Goal: Task Accomplishment & Management: Manage account settings

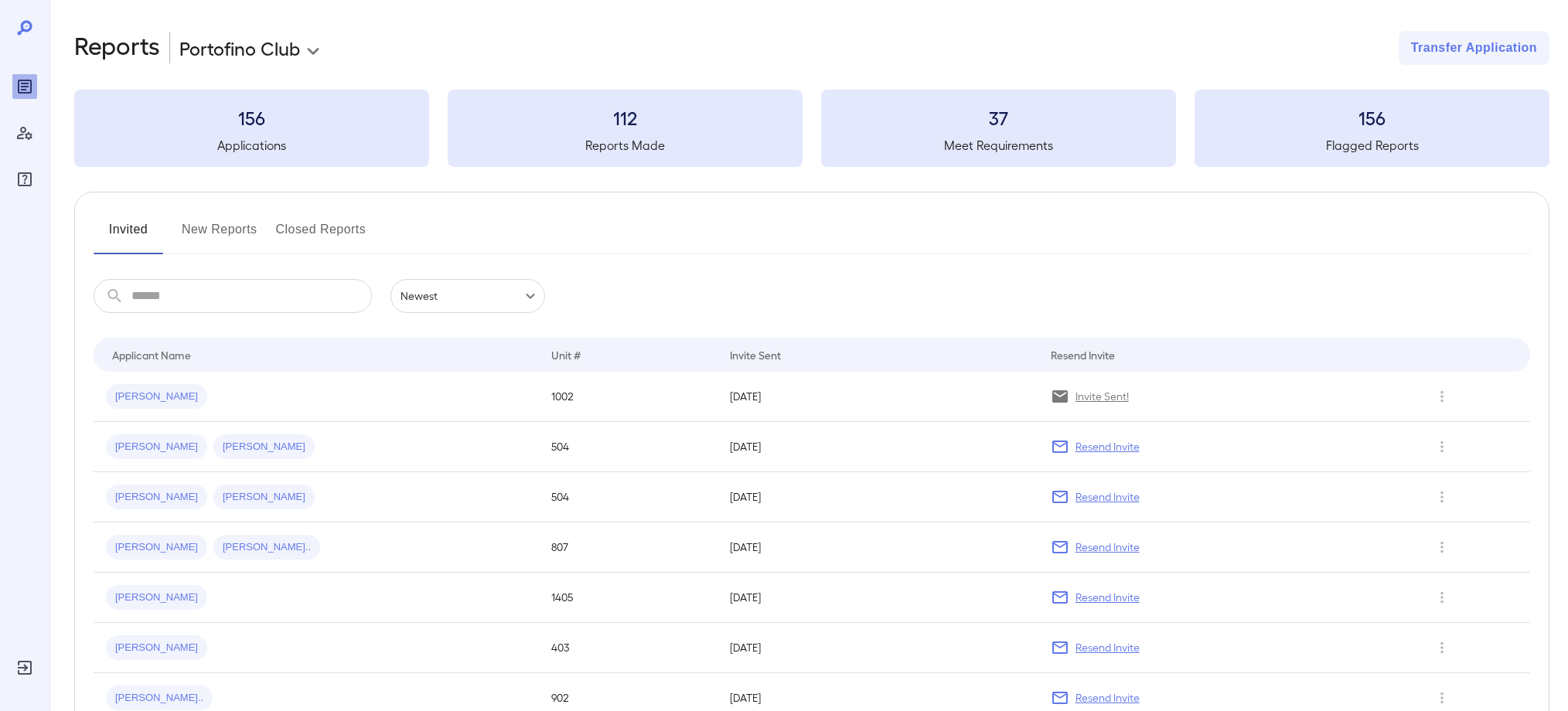
click at [239, 230] on button "New Reports" at bounding box center [219, 236] width 76 height 37
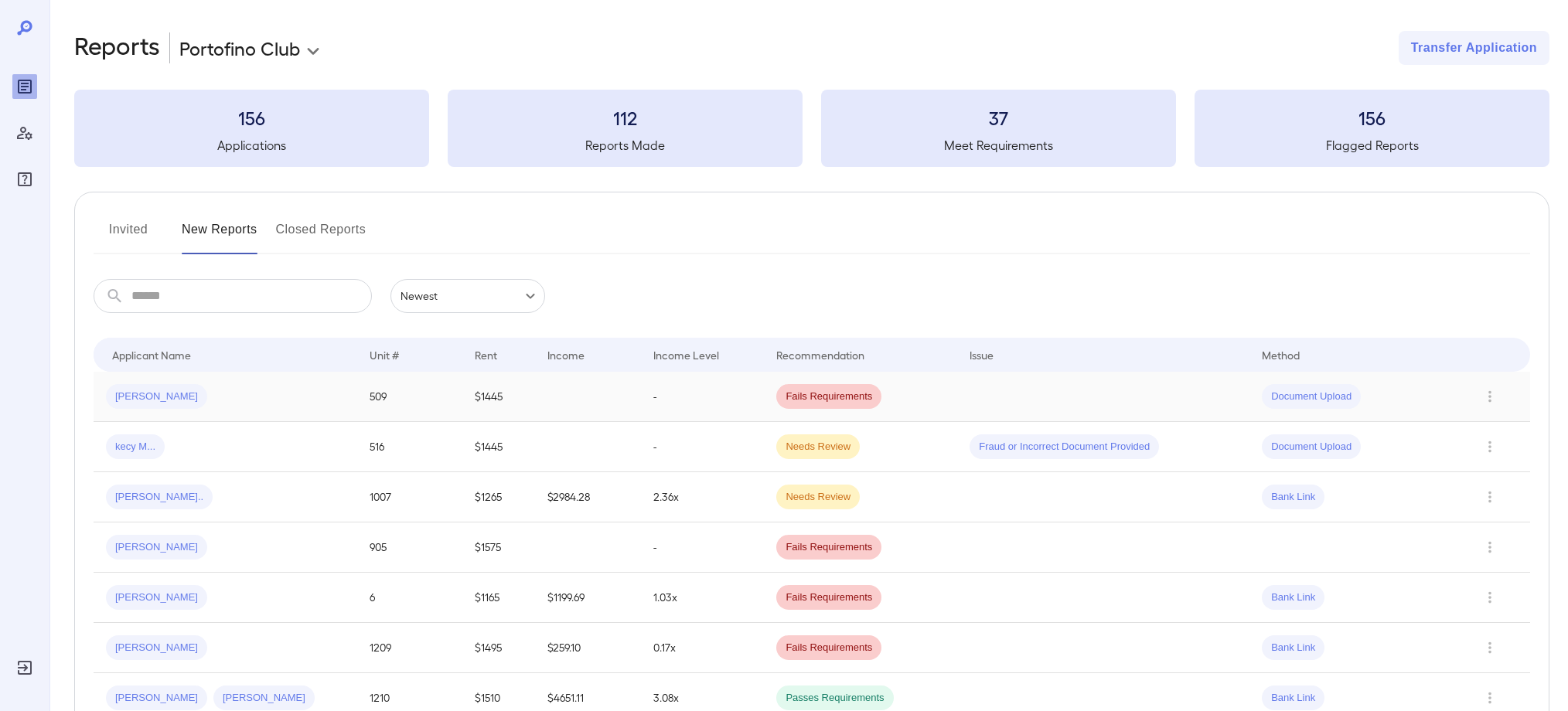
click at [146, 395] on span "[PERSON_NAME]" at bounding box center [156, 397] width 101 height 14
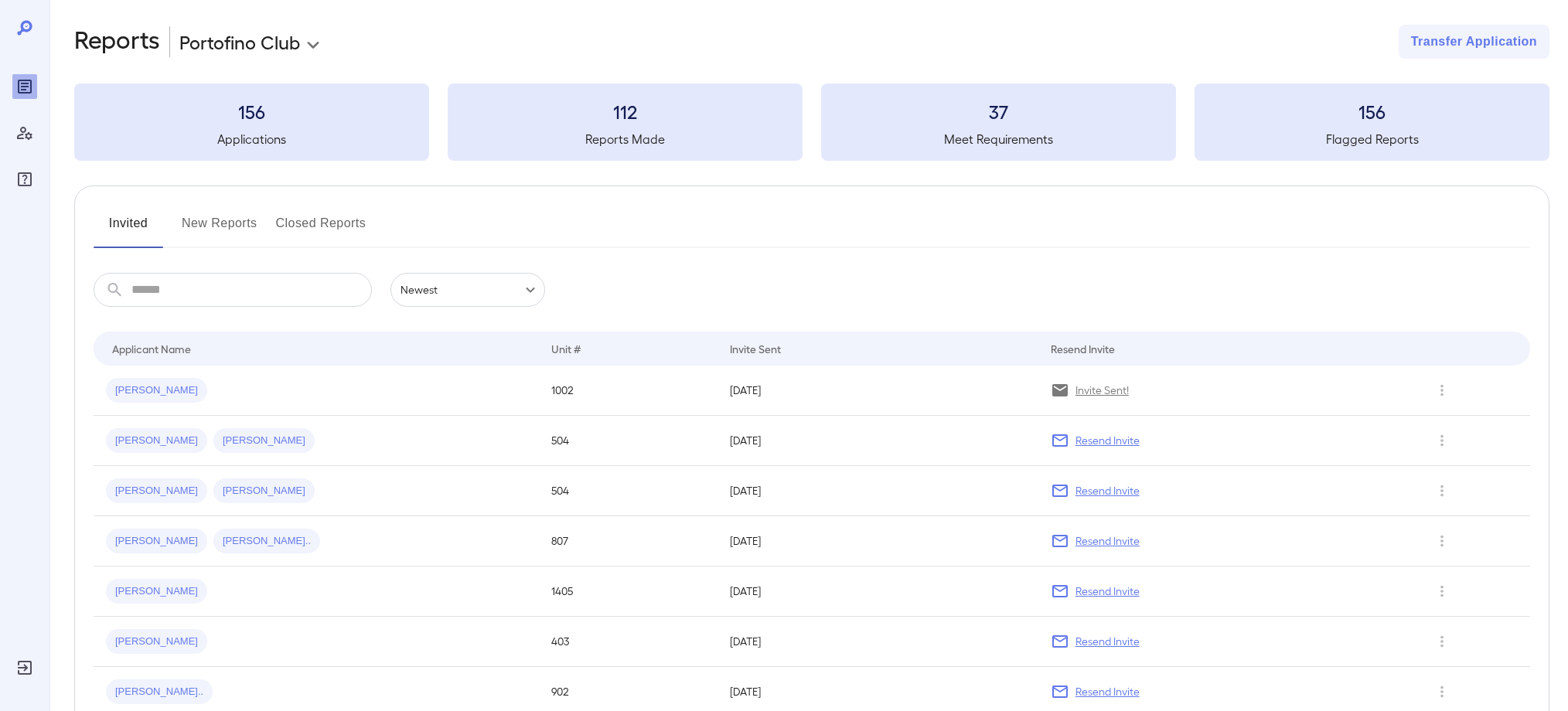
click at [252, 226] on button "New Reports" at bounding box center [219, 230] width 76 height 37
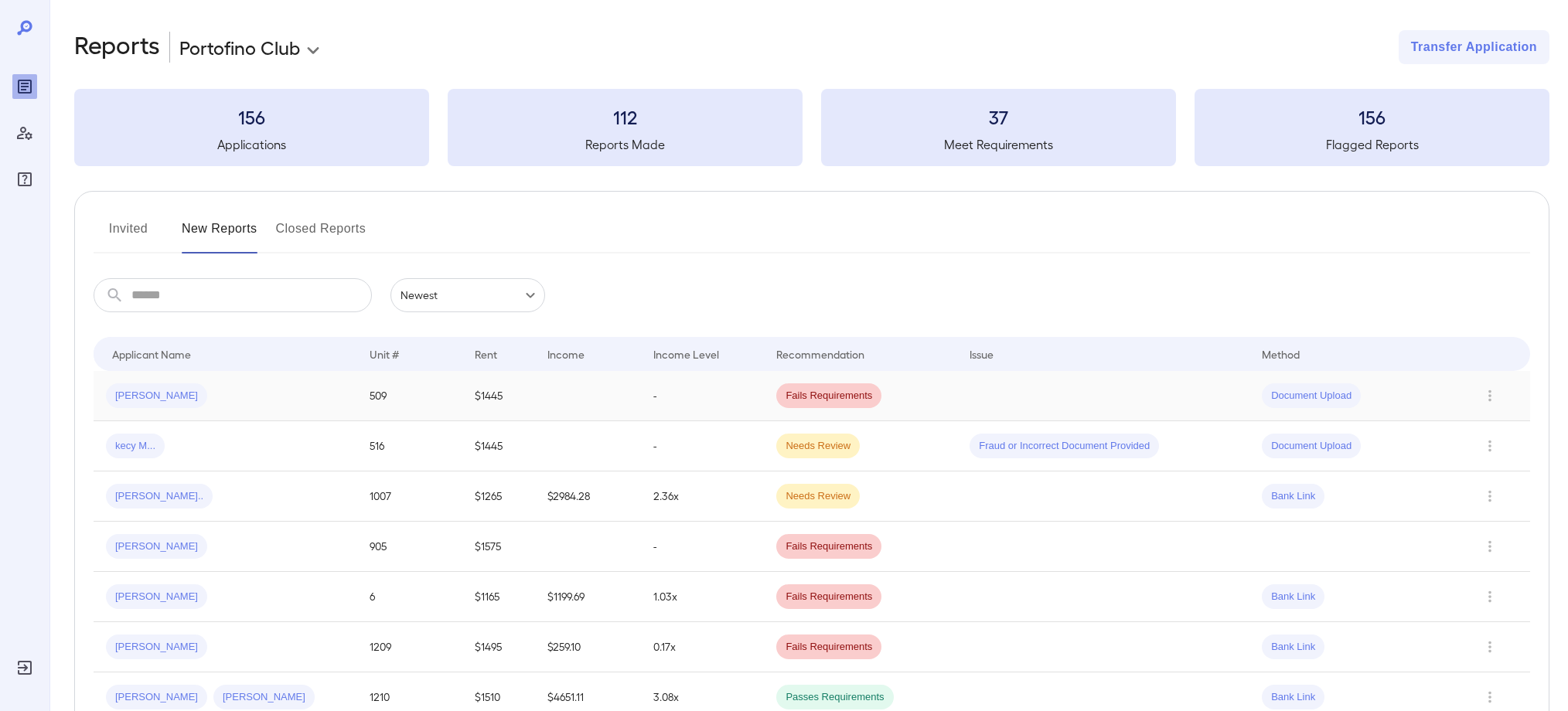
scroll to position [11, 0]
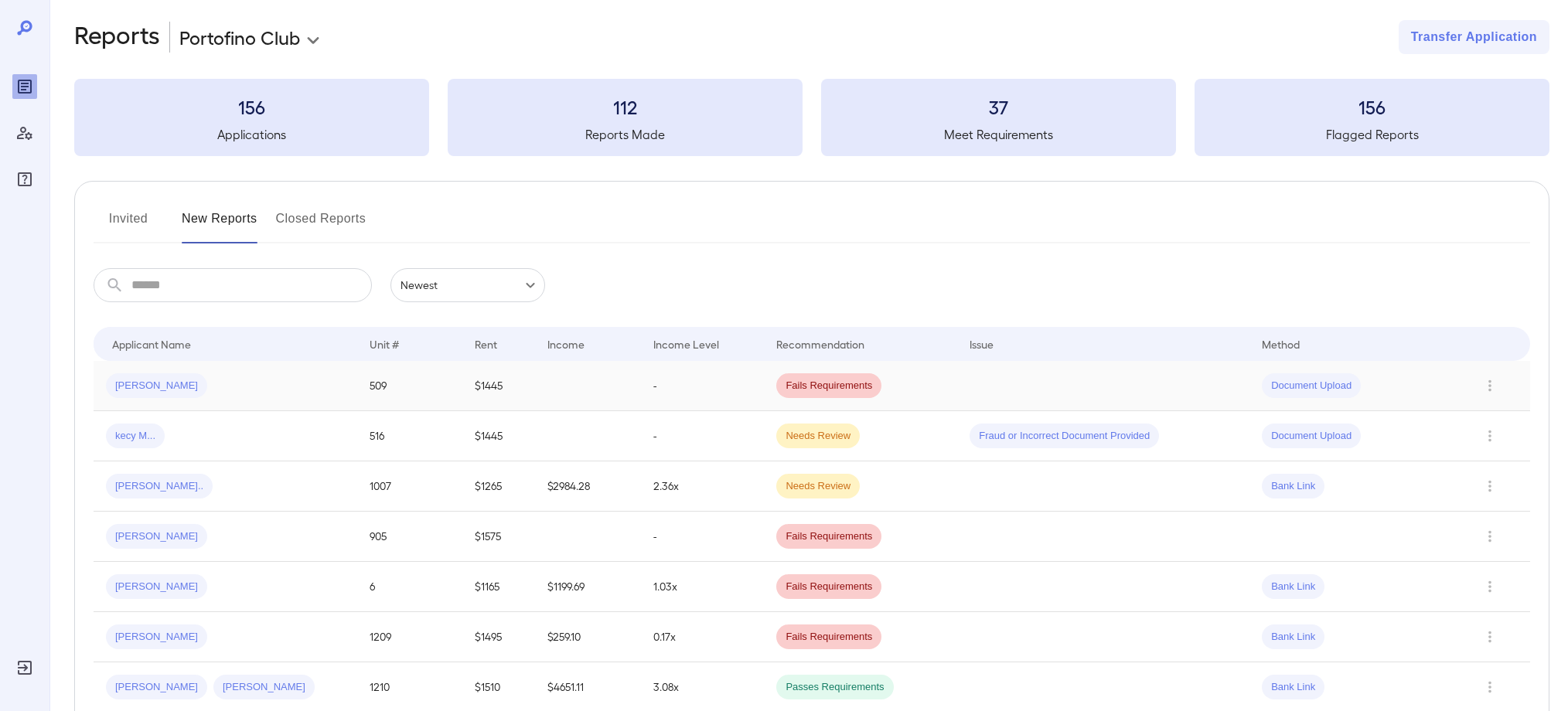
click at [147, 393] on td "[PERSON_NAME]" at bounding box center [225, 386] width 264 height 50
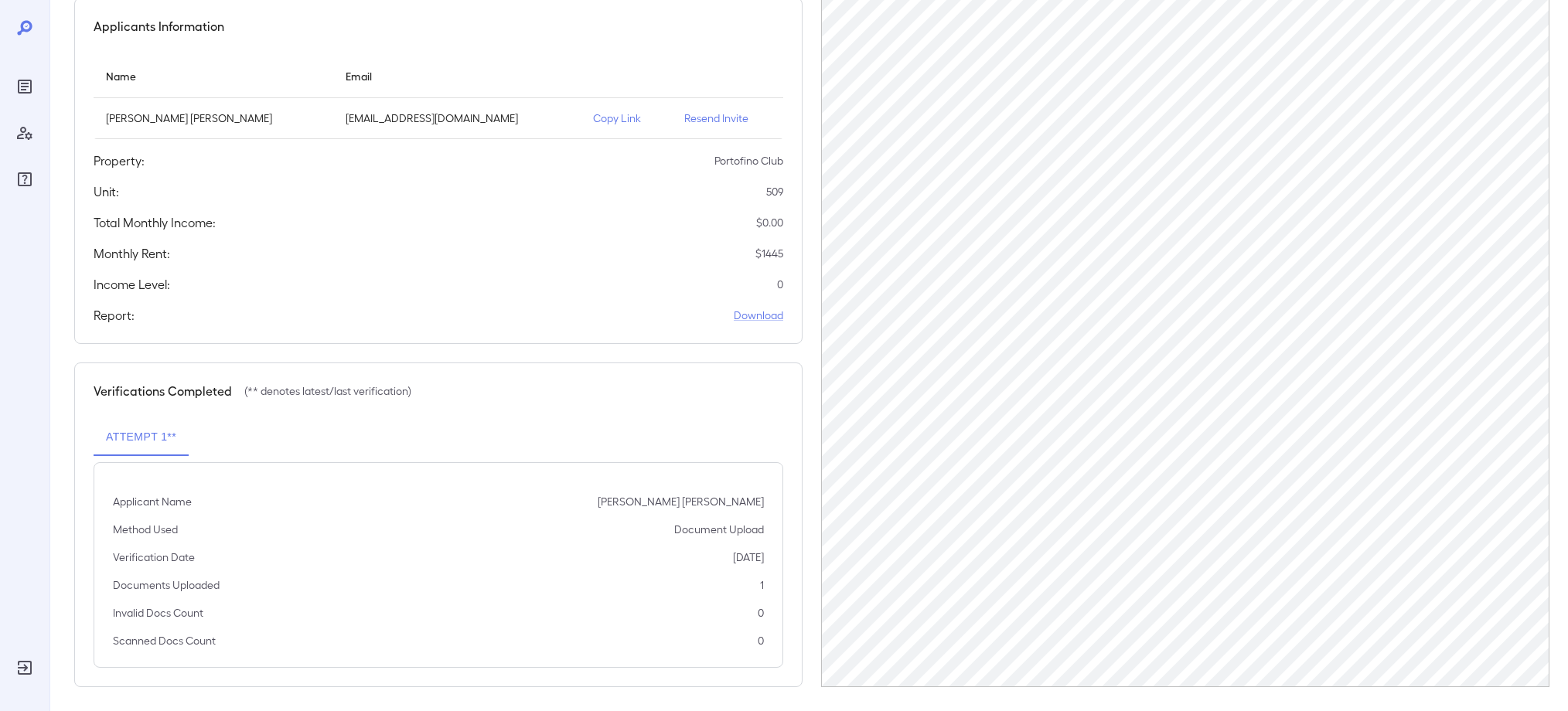
scroll to position [148, 0]
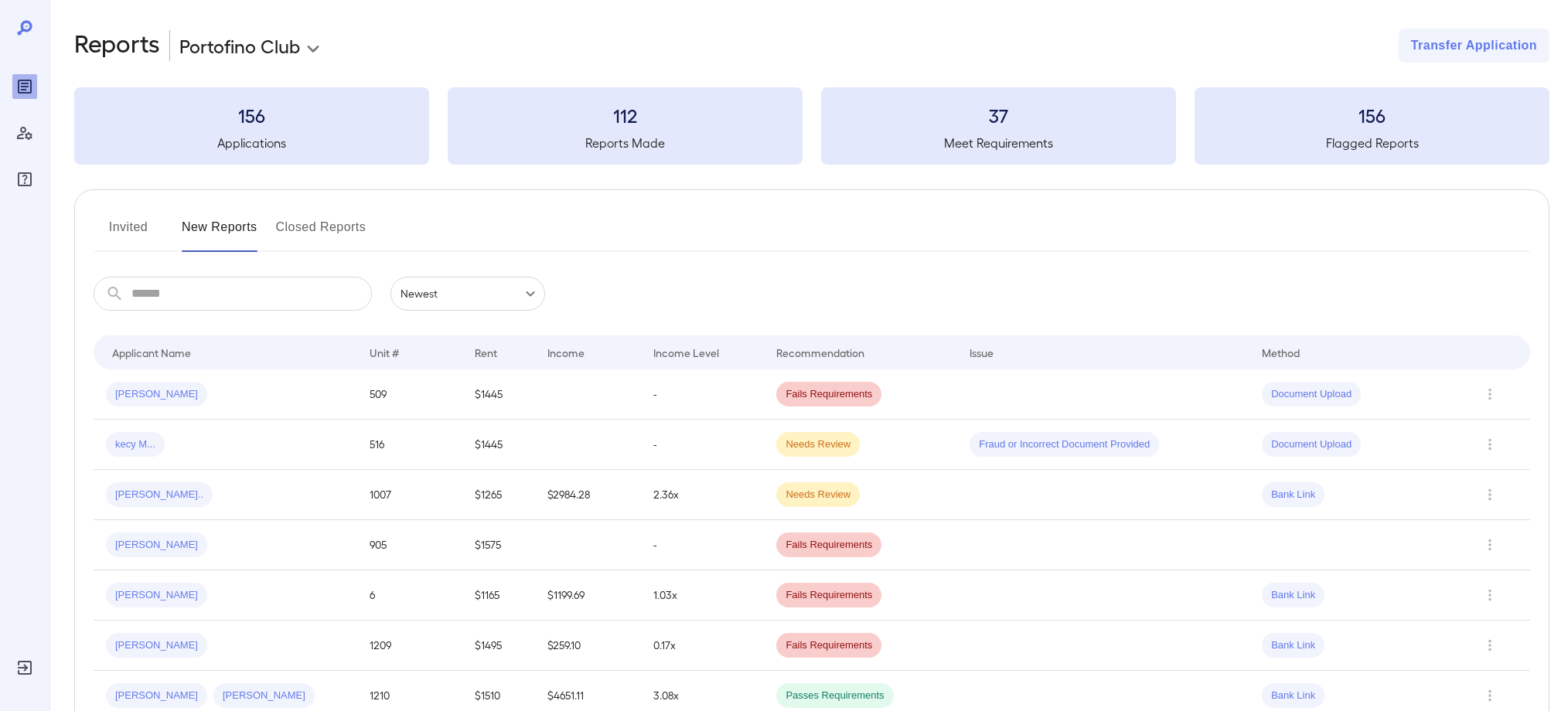
click at [104, 226] on button "Invited" at bounding box center [128, 234] width 69 height 37
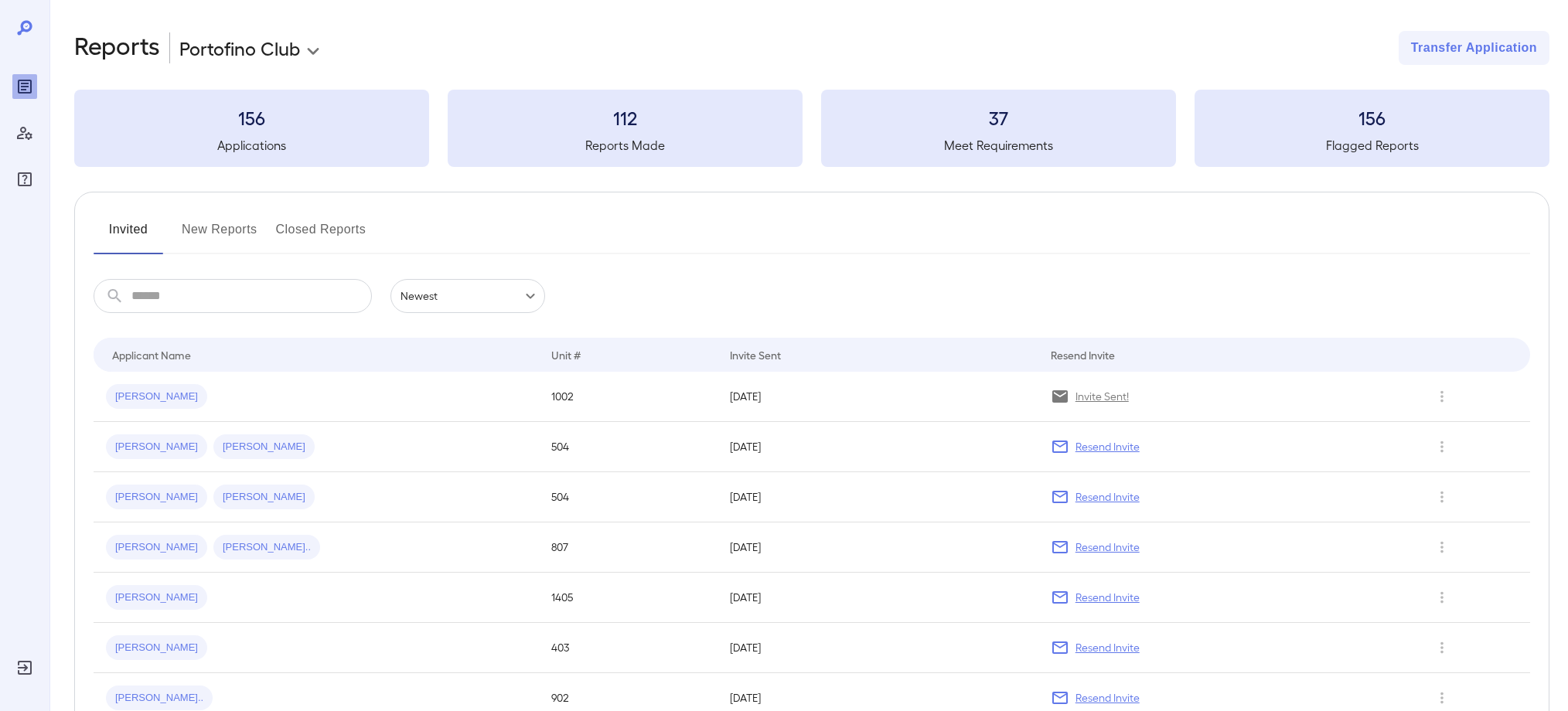
click at [206, 232] on button "New Reports" at bounding box center [219, 236] width 76 height 37
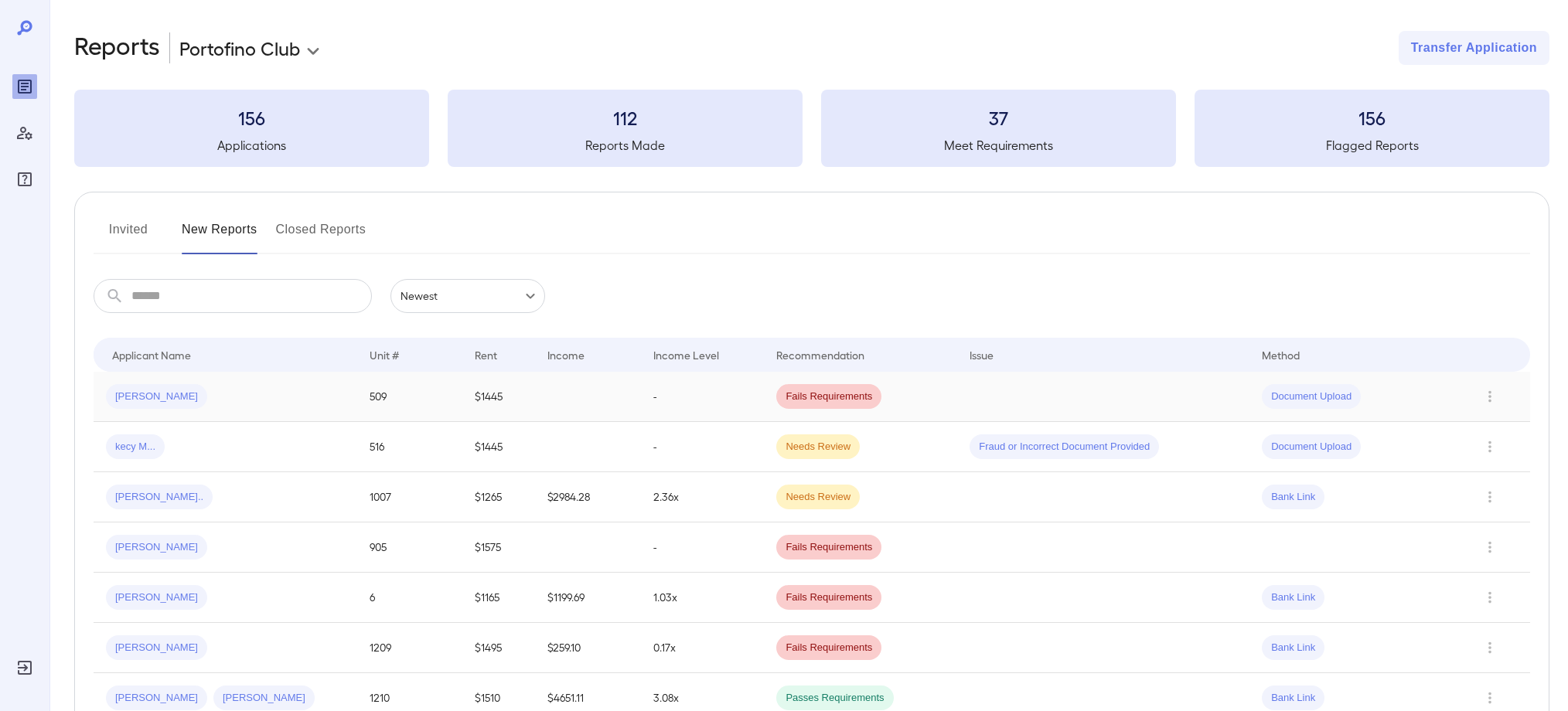
click at [152, 401] on span "[PERSON_NAME]" at bounding box center [156, 397] width 101 height 14
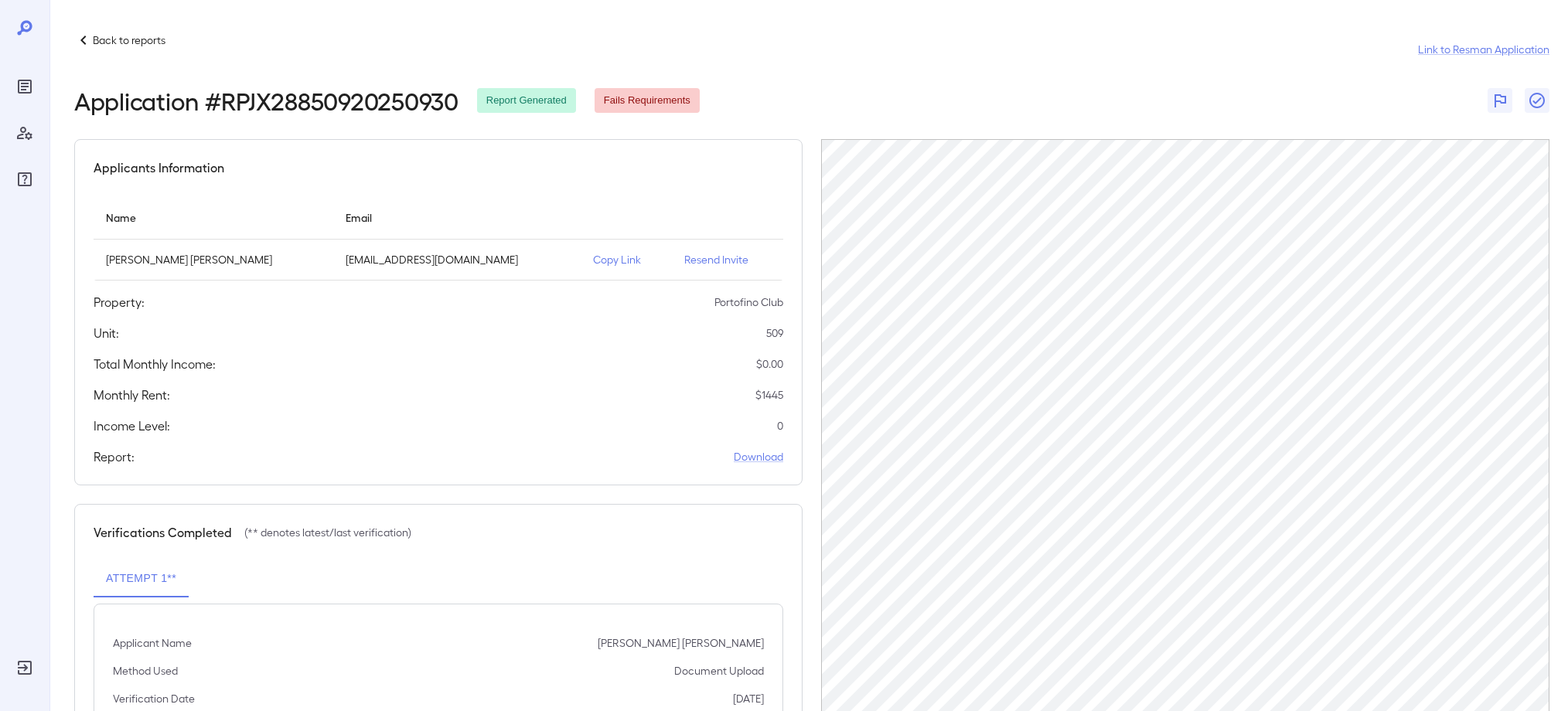
click at [105, 43] on p "Back to reports" at bounding box center [128, 40] width 73 height 15
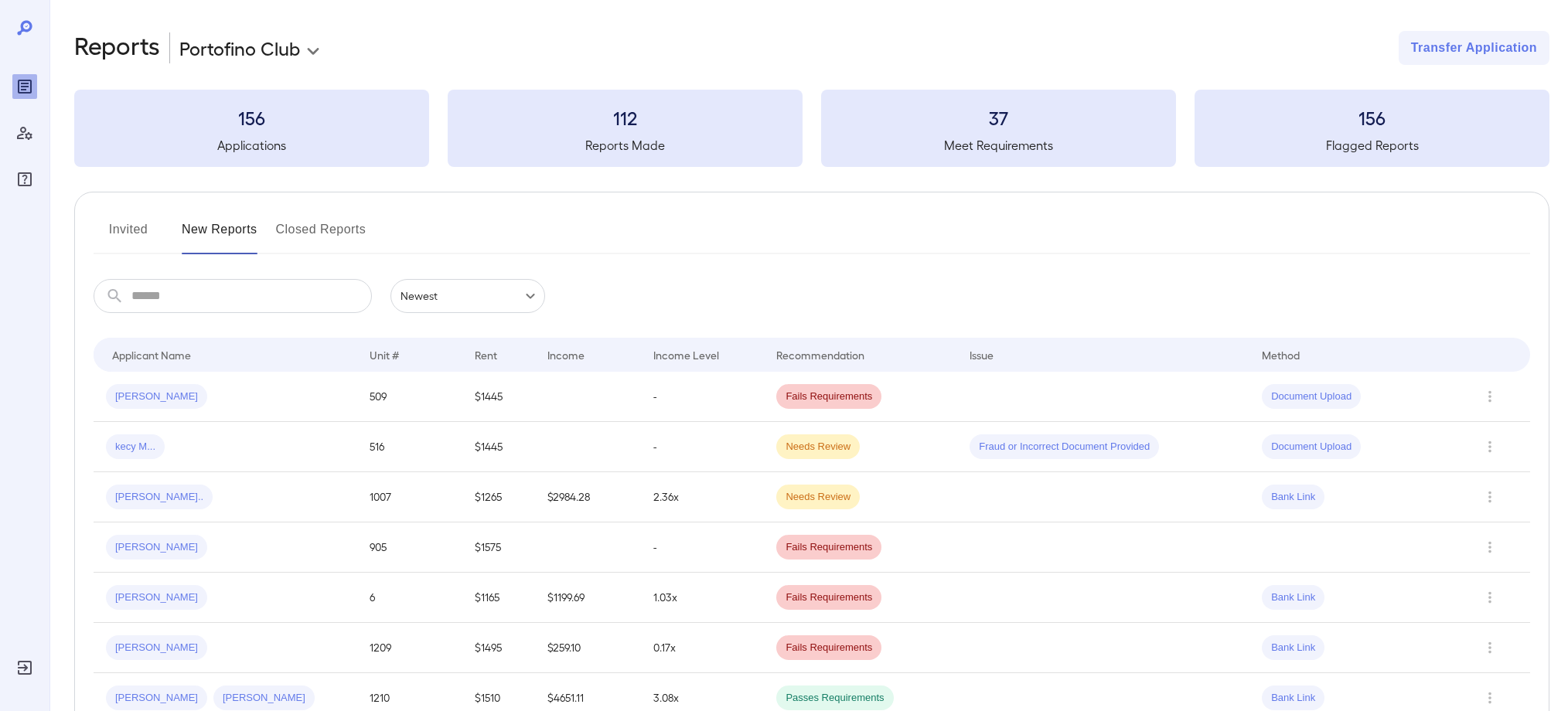
click at [116, 224] on button "Invited" at bounding box center [128, 236] width 69 height 37
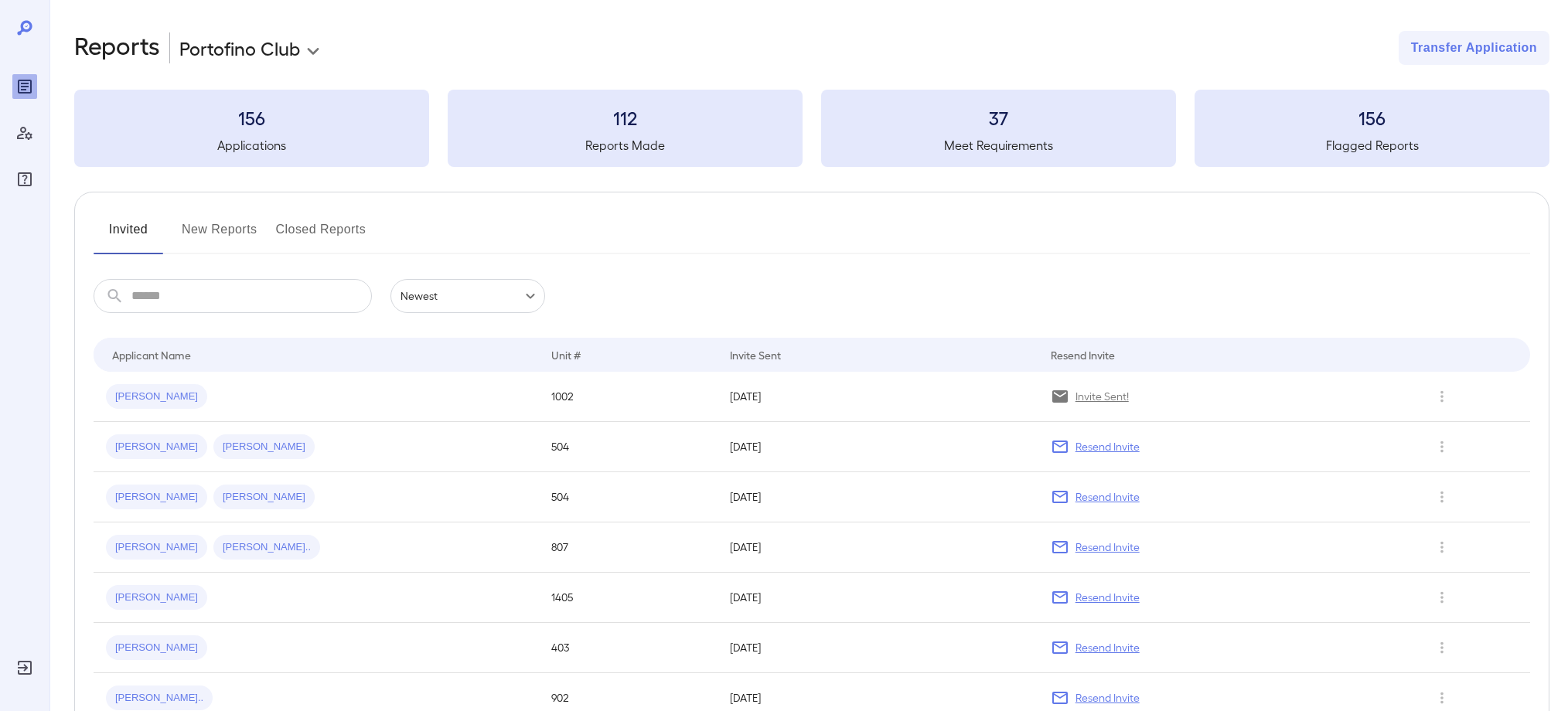
click at [208, 227] on button "New Reports" at bounding box center [219, 236] width 76 height 37
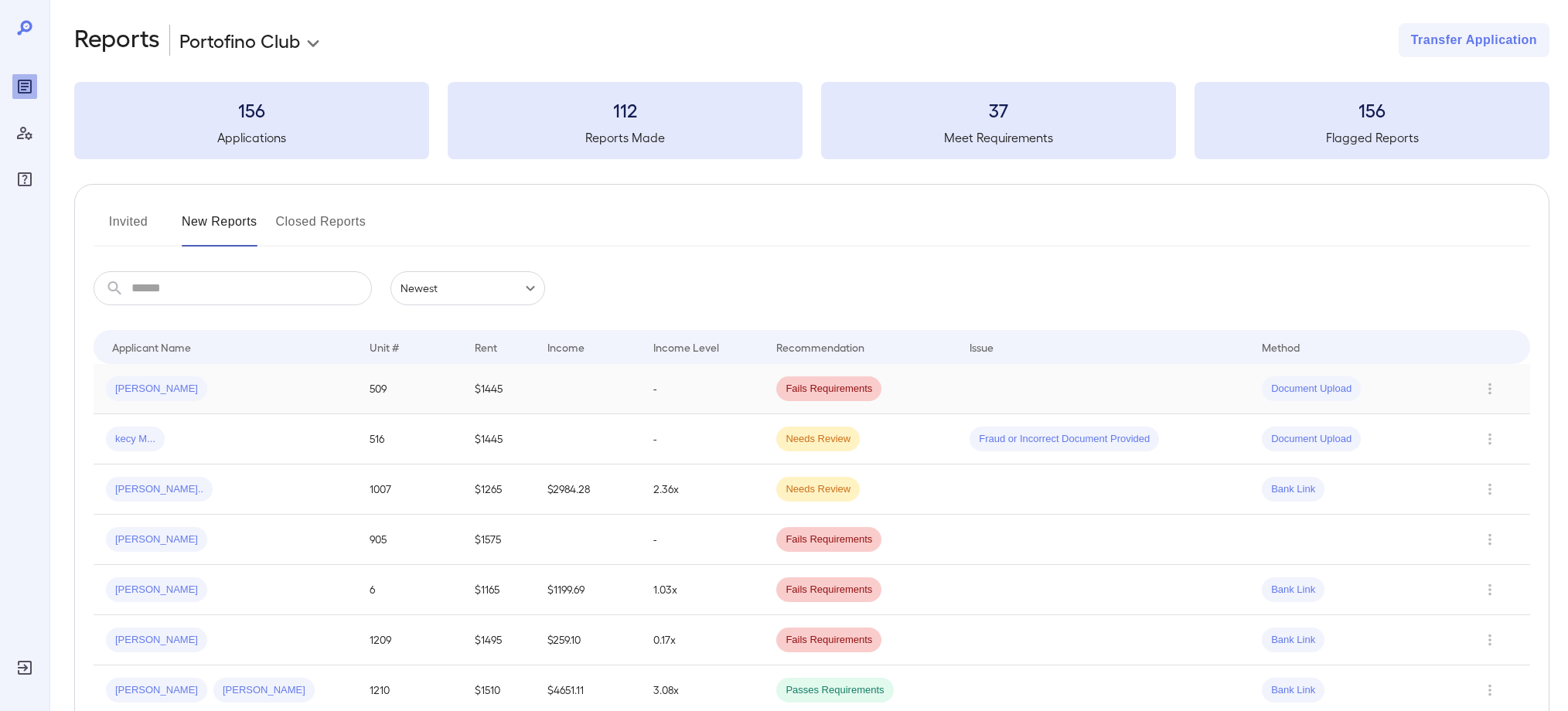
scroll to position [10, 0]
click at [145, 388] on span "[PERSON_NAME]" at bounding box center [156, 387] width 101 height 14
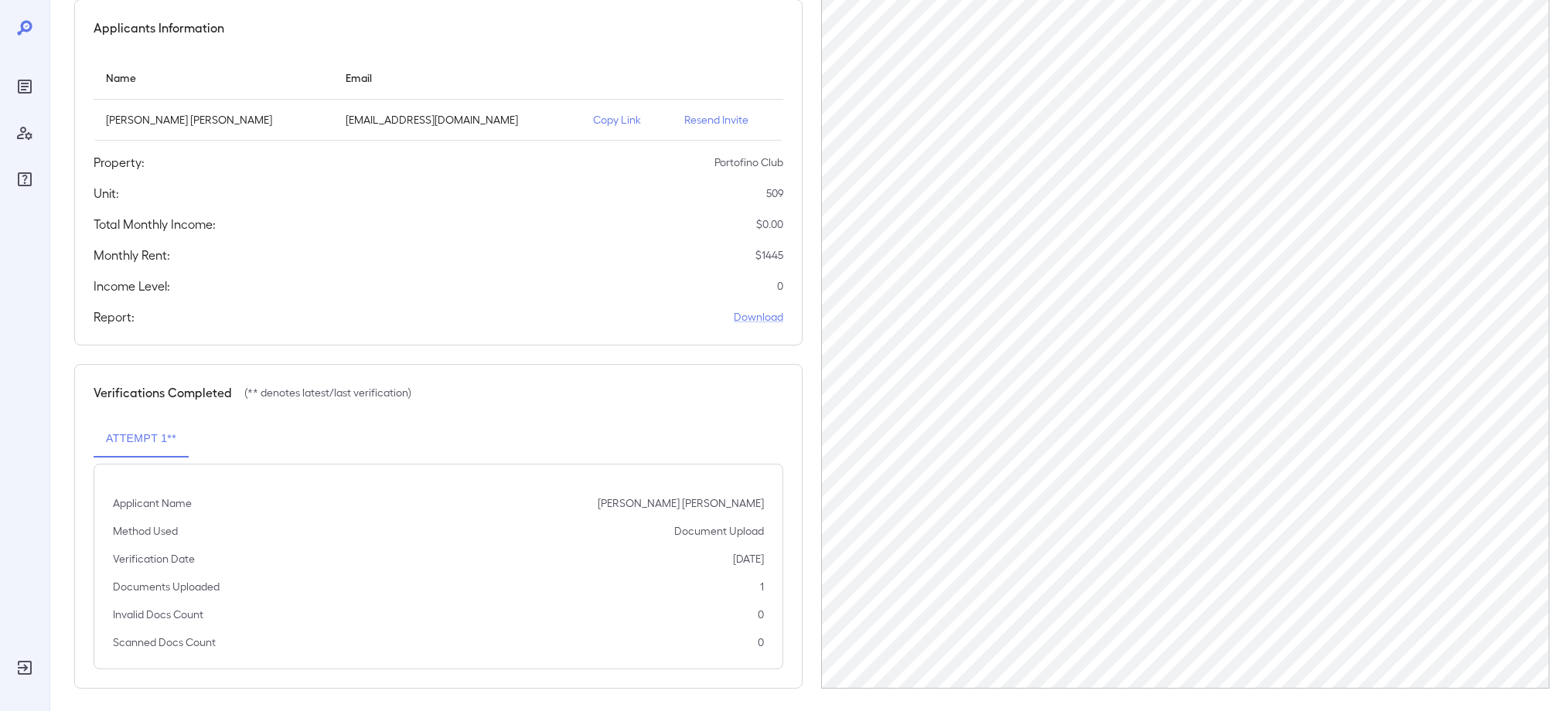
scroll to position [148, 0]
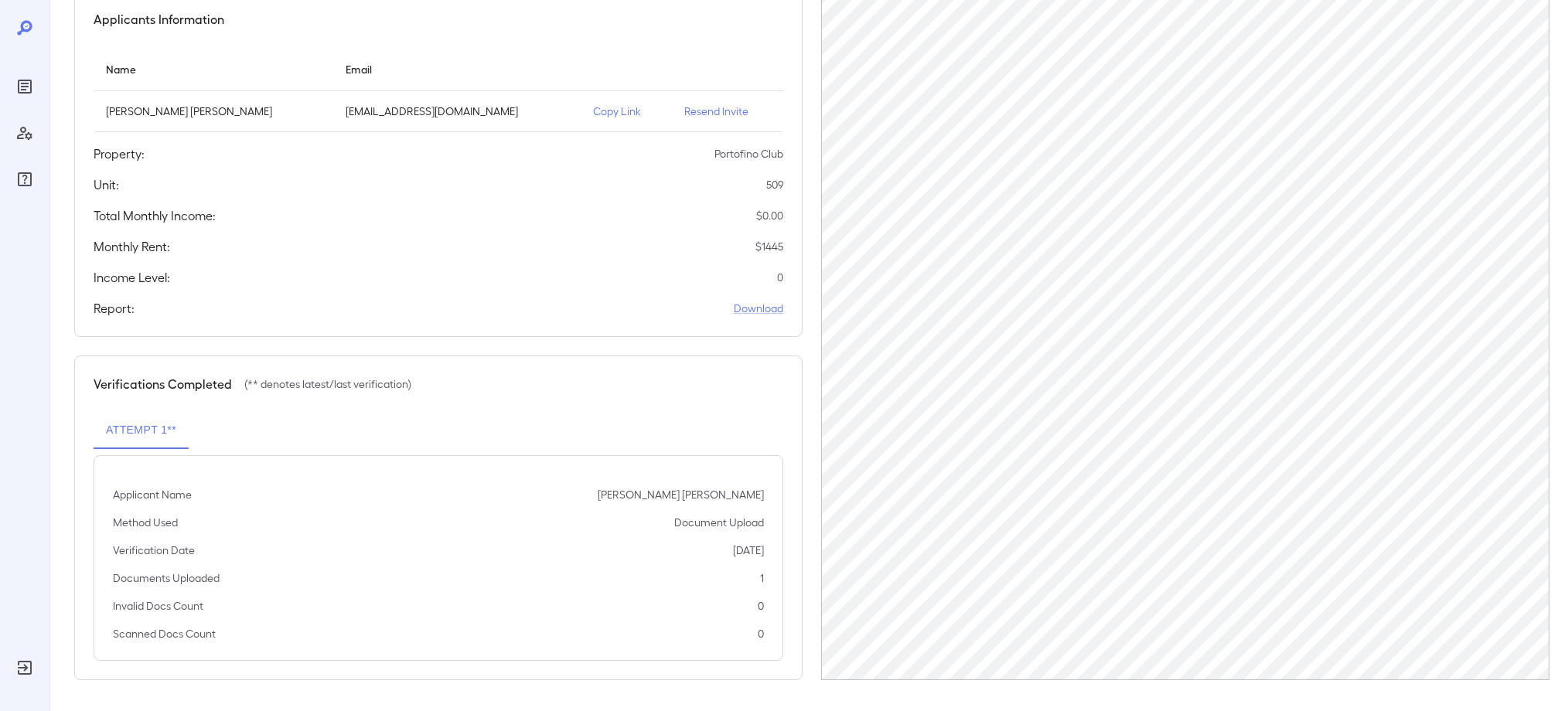
click at [685, 114] on p "Resend Invite" at bounding box center [728, 111] width 87 height 15
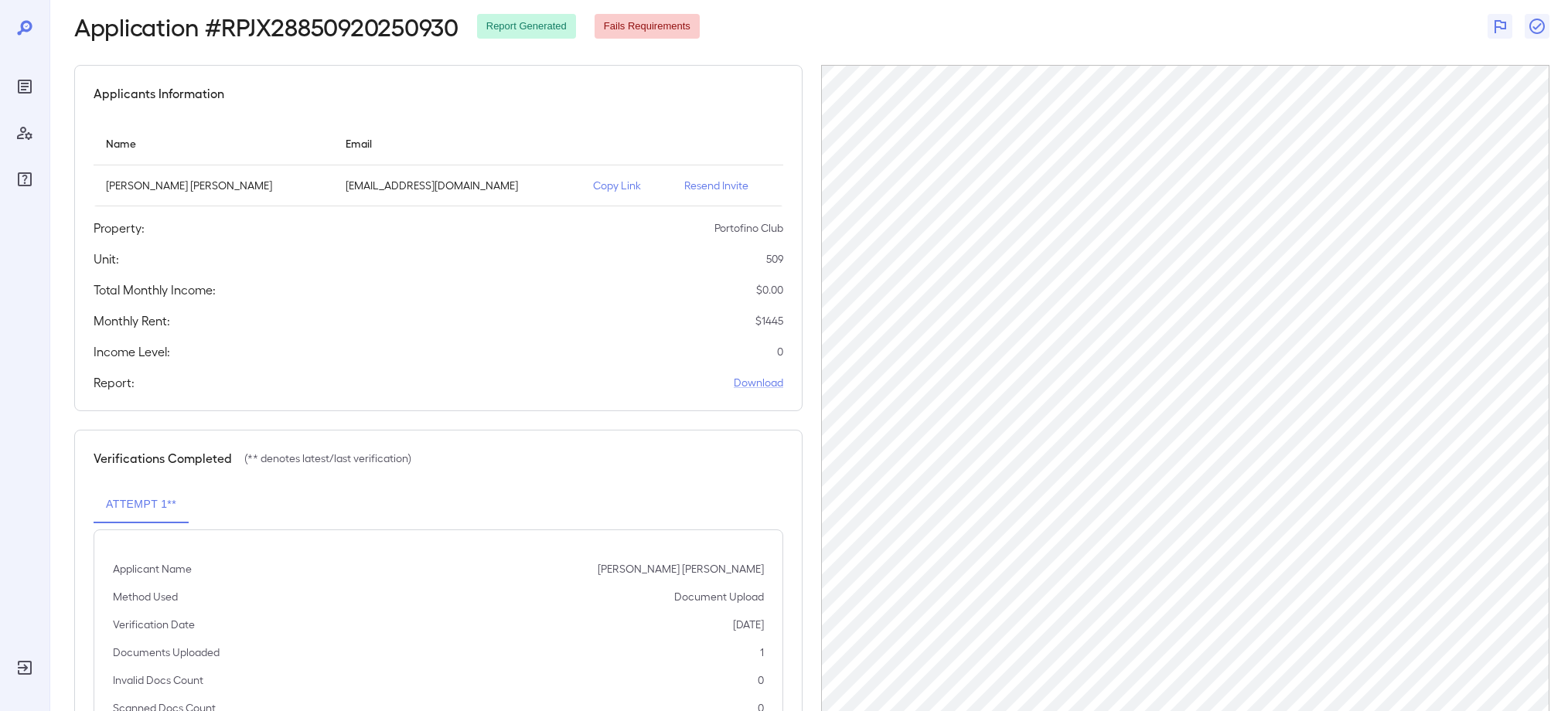
scroll to position [0, 0]
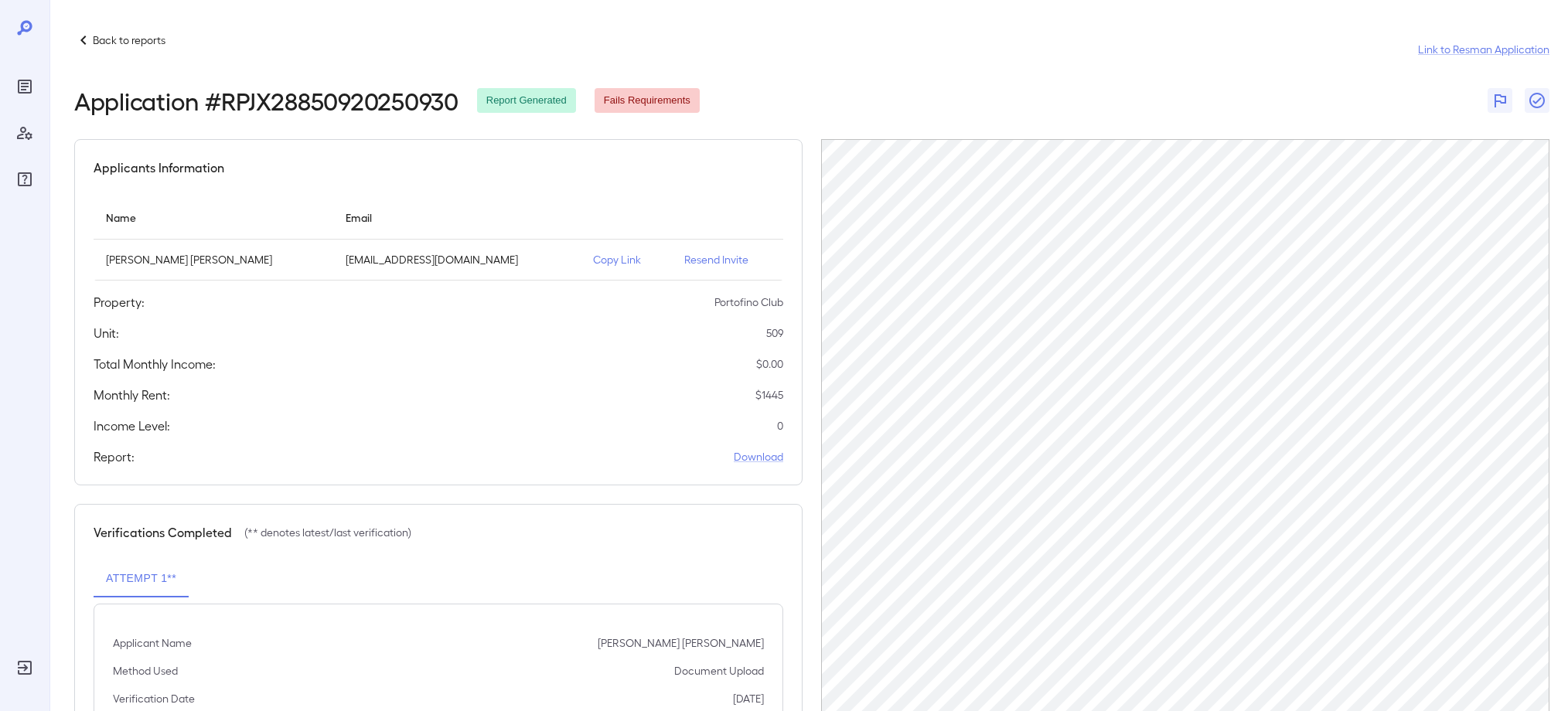
click at [124, 32] on div "Back to reports" at bounding box center [120, 40] width 91 height 18
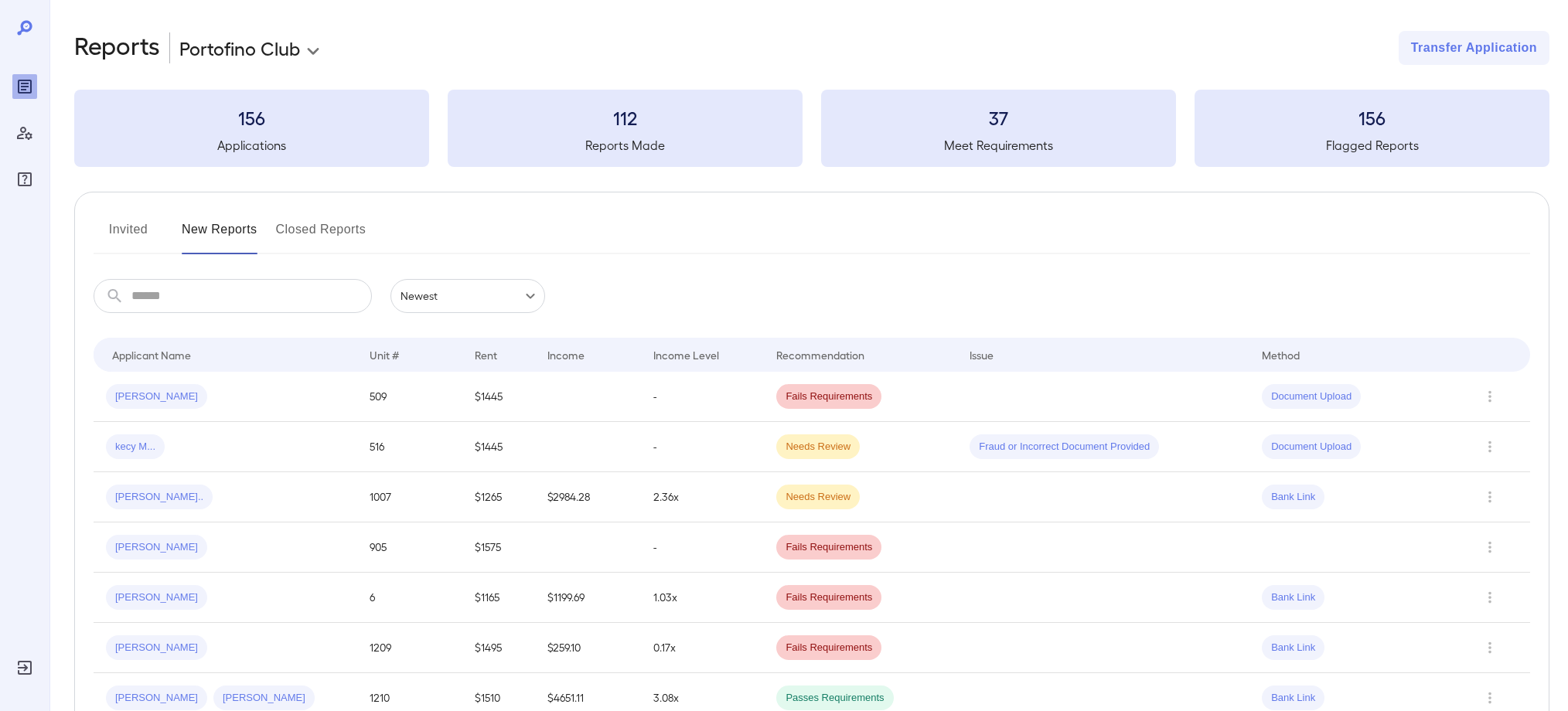
click at [123, 230] on button "Invited" at bounding box center [128, 236] width 69 height 37
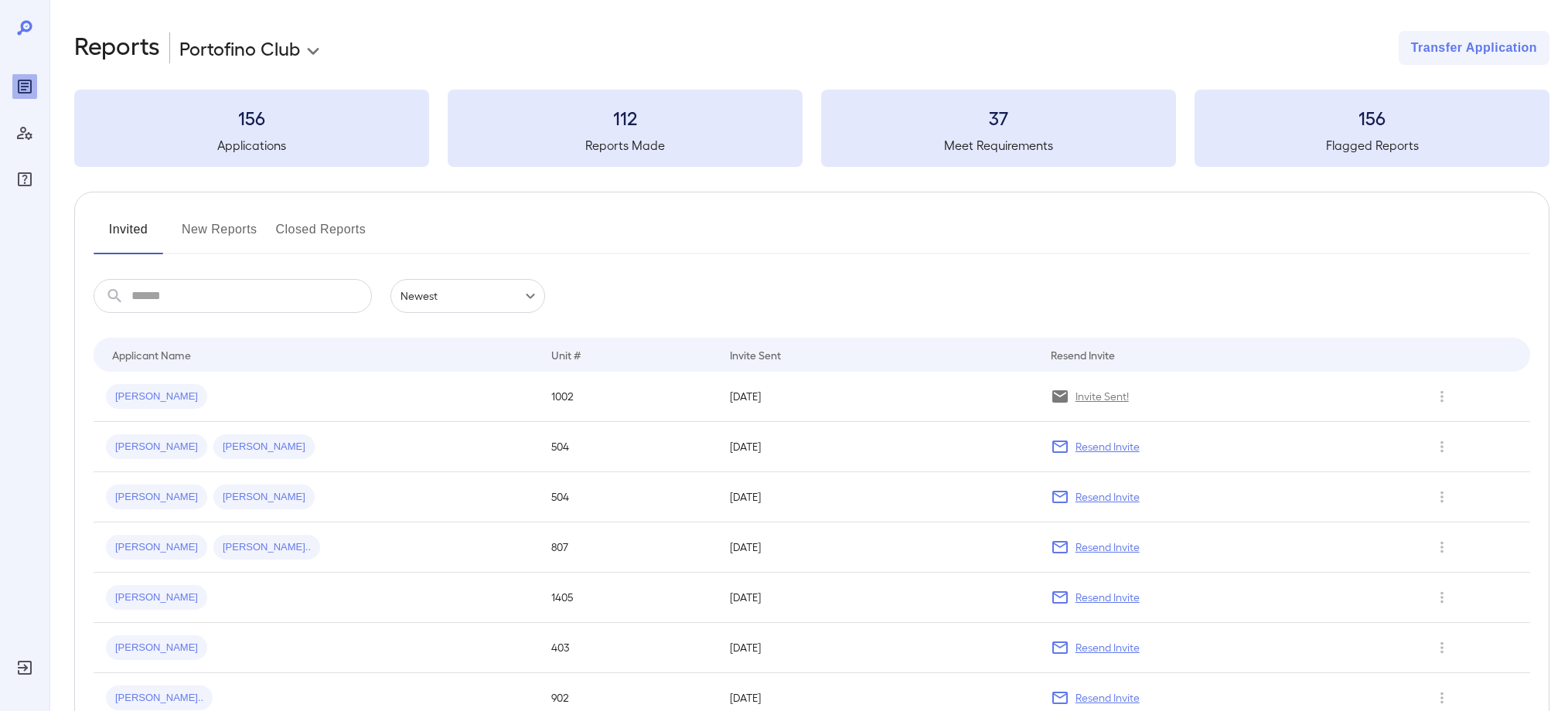
click at [231, 232] on button "New Reports" at bounding box center [219, 236] width 76 height 37
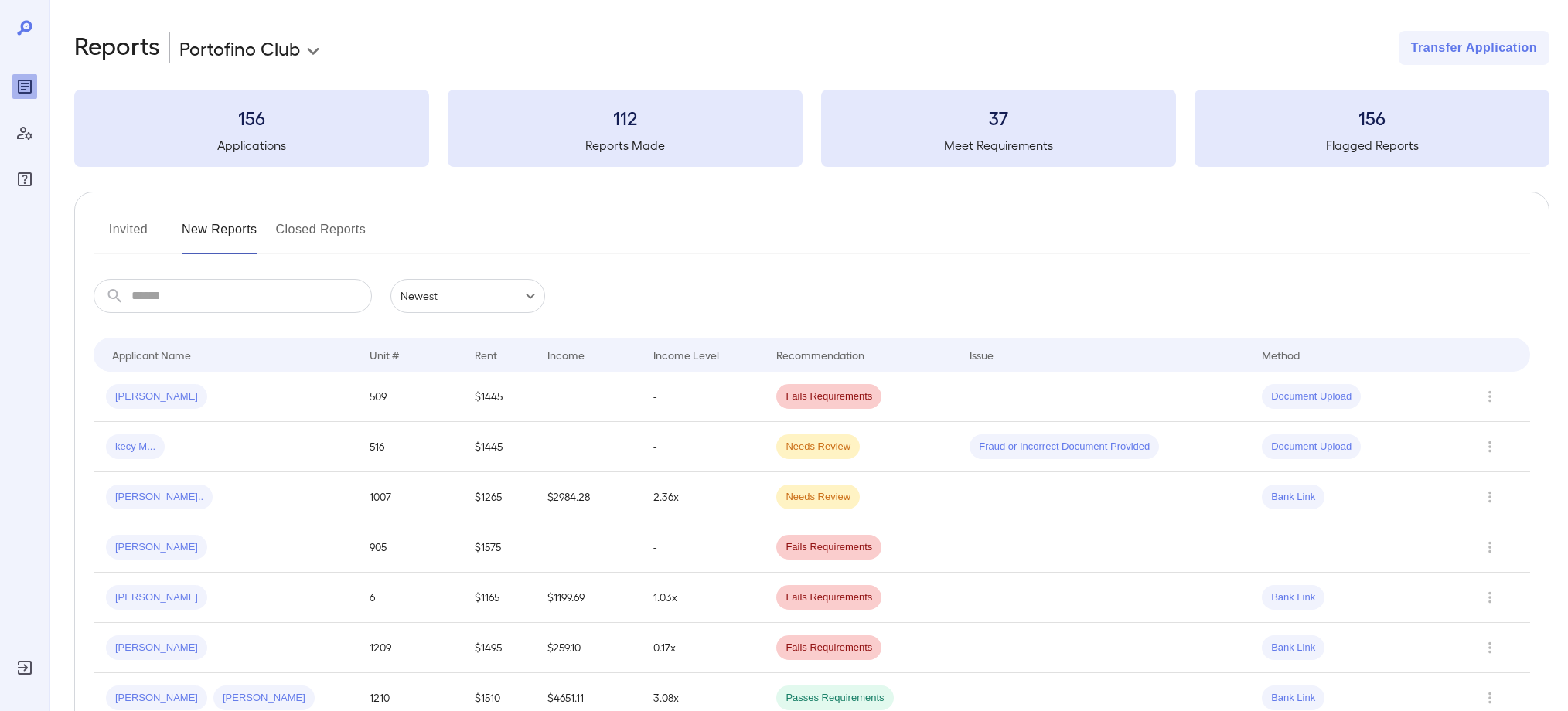
scroll to position [1, 0]
